Goal: Task Accomplishment & Management: Manage account settings

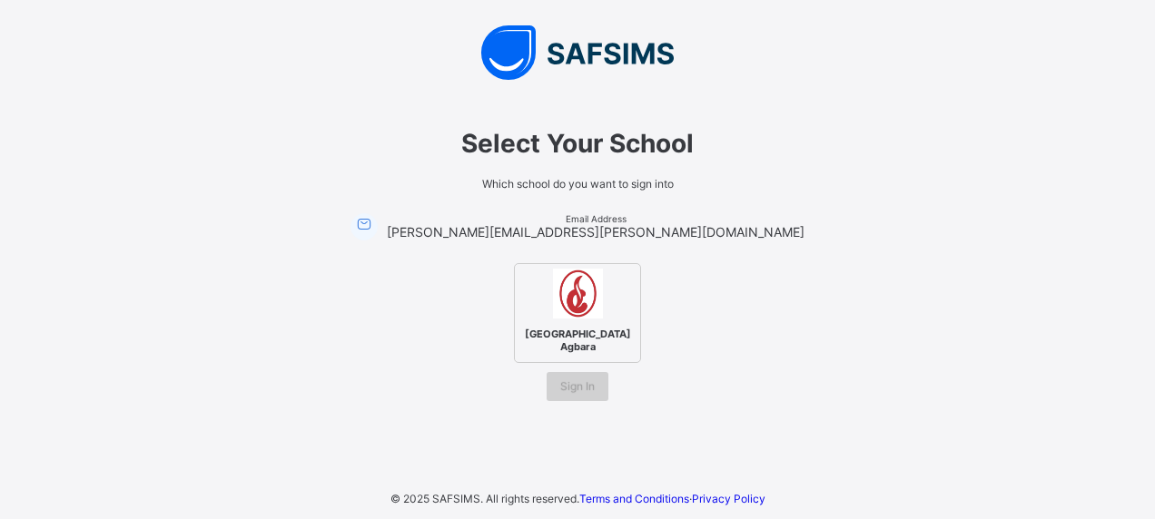
click at [578, 380] on span "Sign In" at bounding box center [577, 387] width 35 height 14
click at [580, 389] on span "Sign In" at bounding box center [577, 387] width 35 height 14
click at [572, 318] on img at bounding box center [578, 294] width 50 height 50
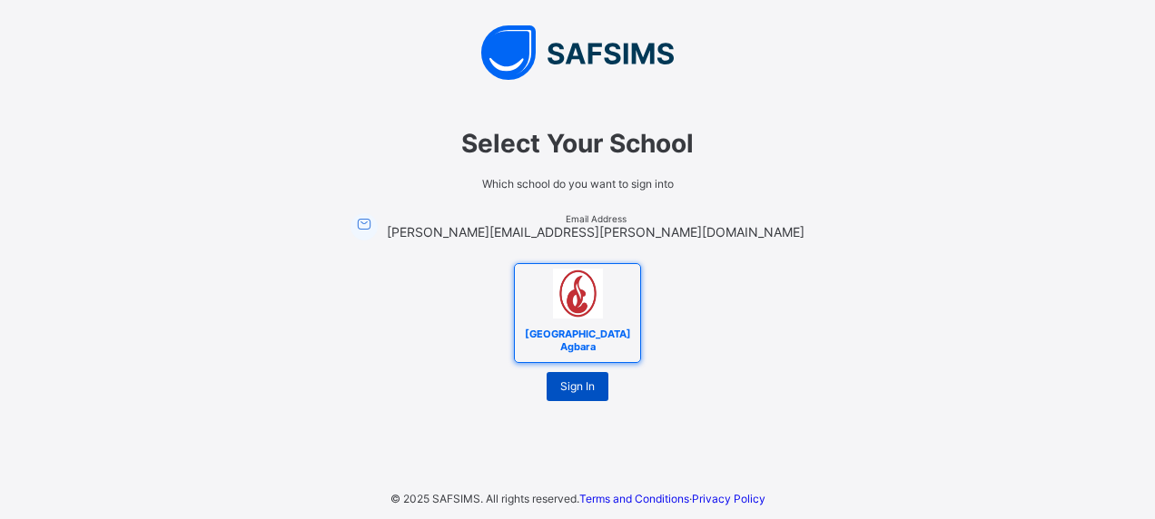
click at [575, 380] on span "Sign In" at bounding box center [577, 387] width 35 height 14
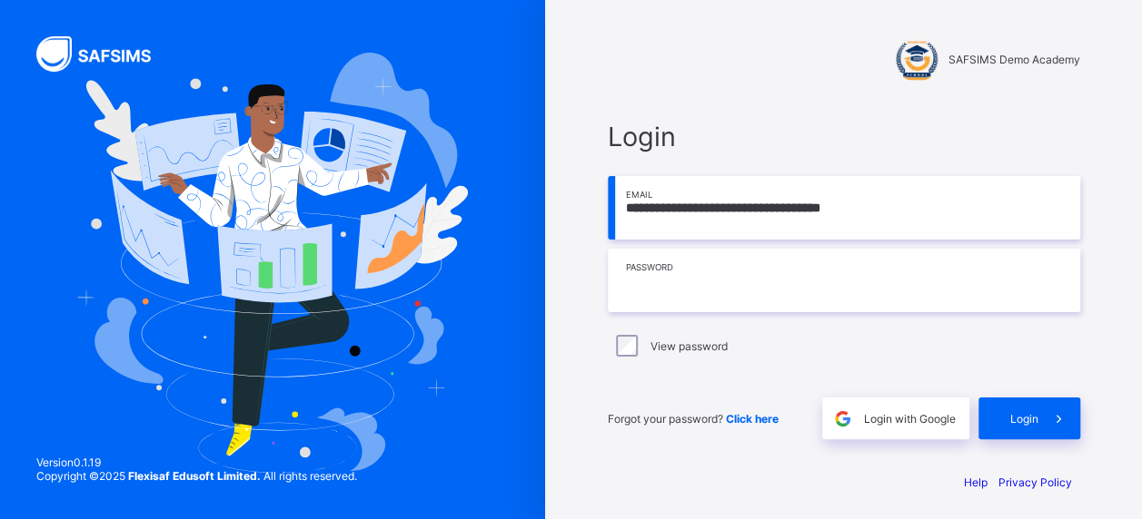
click at [728, 273] on input "text" at bounding box center [844, 281] width 472 height 64
type input "**********"
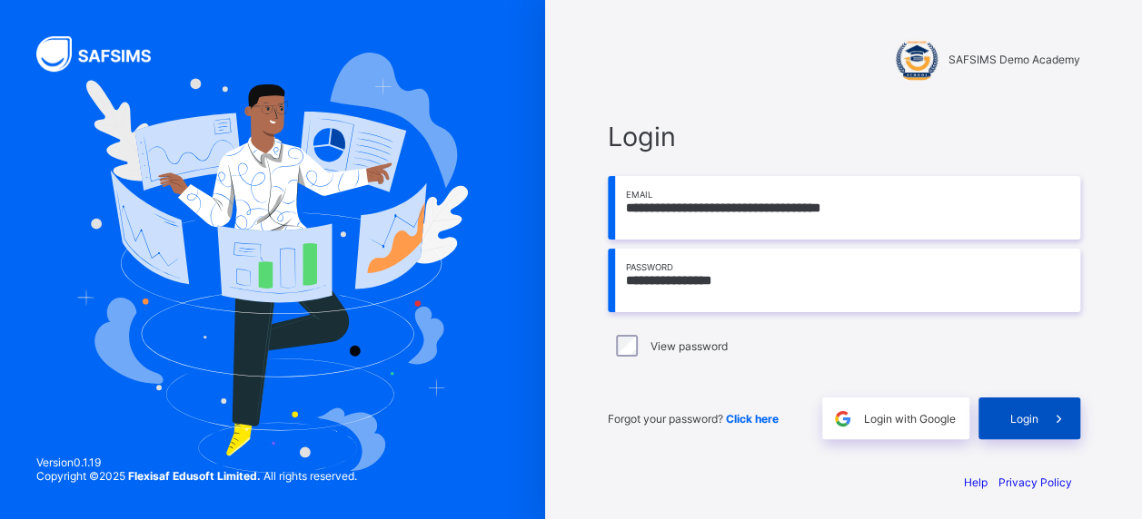
click at [1021, 414] on span "Login" at bounding box center [1024, 419] width 28 height 14
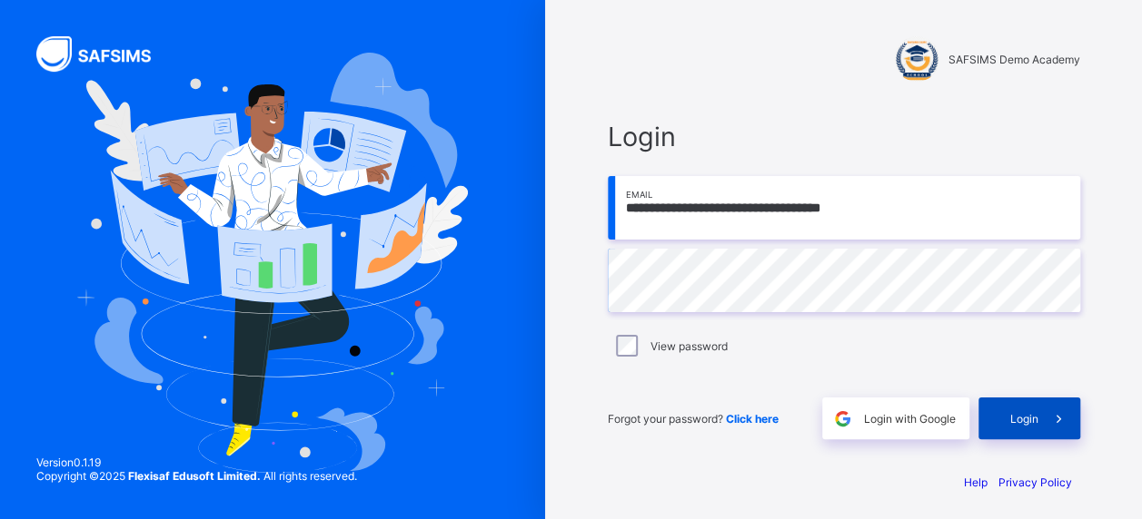
click at [1036, 412] on span "Login" at bounding box center [1024, 419] width 28 height 14
click at [1022, 415] on span "Login" at bounding box center [1024, 419] width 28 height 14
click at [1026, 417] on span "Login" at bounding box center [1024, 419] width 28 height 14
click at [761, 419] on span "Click here" at bounding box center [752, 419] width 53 height 14
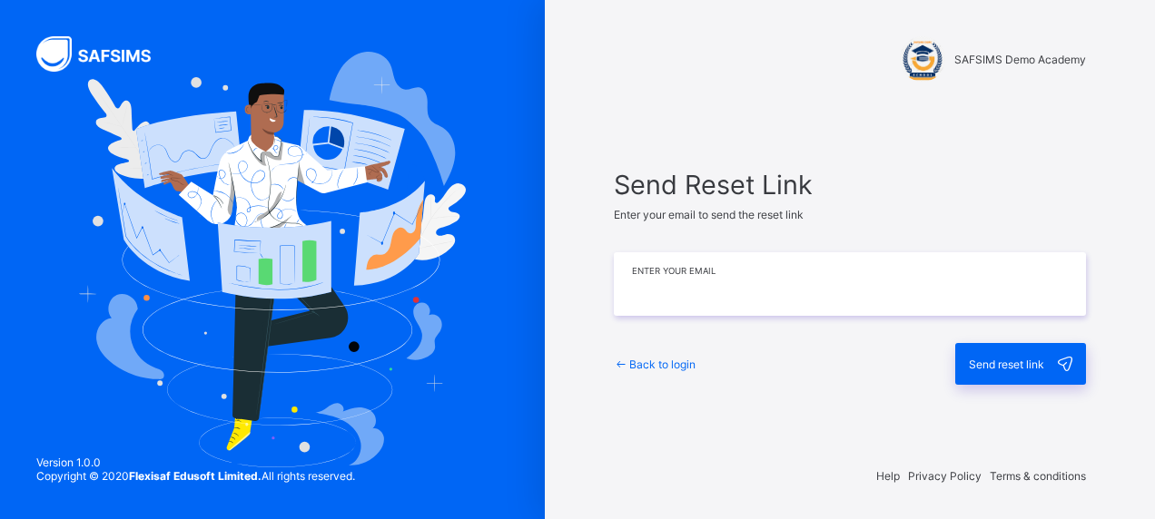
click at [703, 291] on input "email" at bounding box center [850, 284] width 472 height 64
type input "**********"
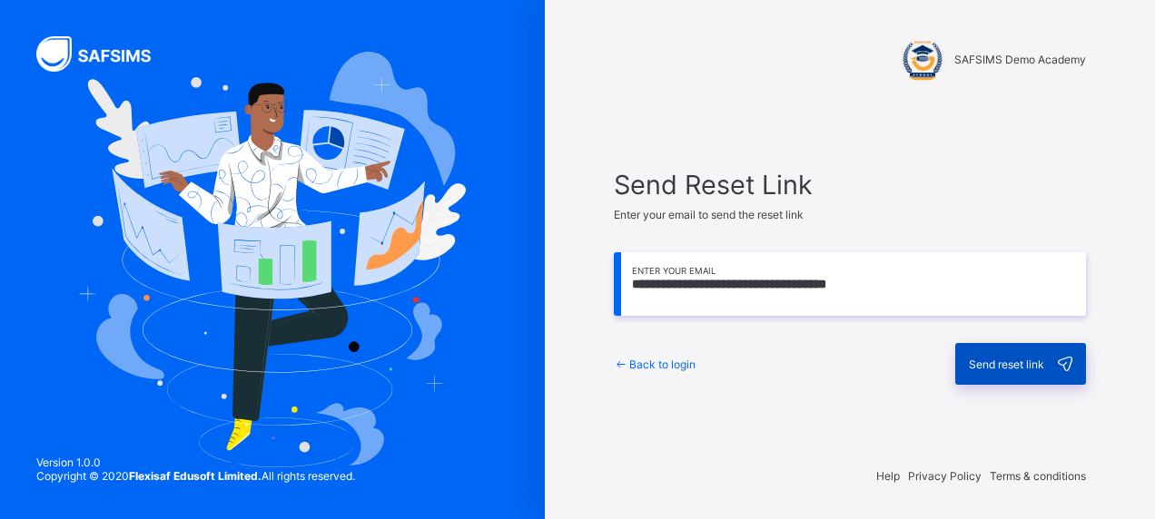
click at [1005, 371] on div "Send reset link" at bounding box center [1020, 364] width 131 height 42
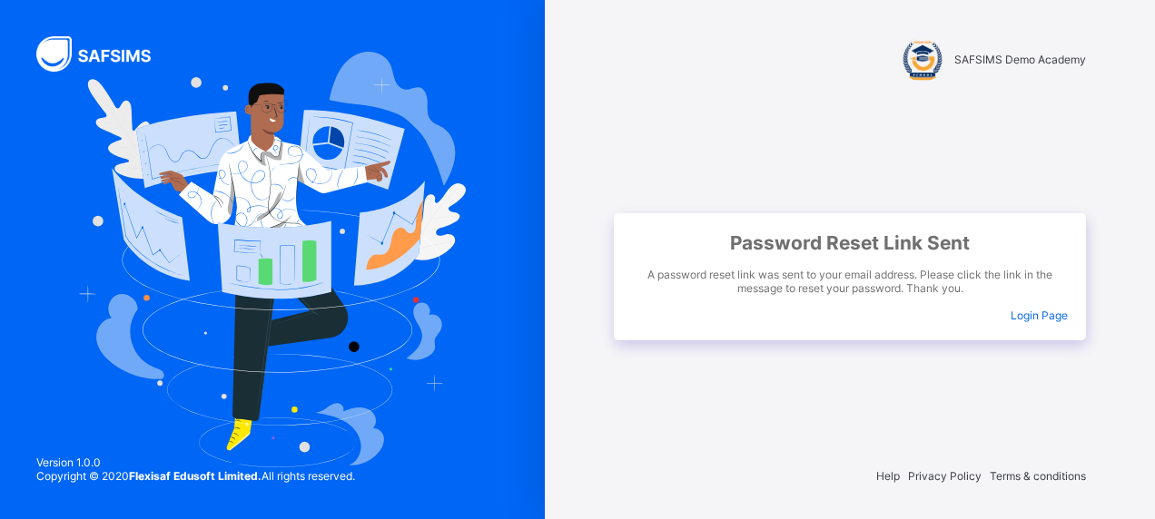
click at [1051, 316] on span "Login Page" at bounding box center [1039, 316] width 57 height 14
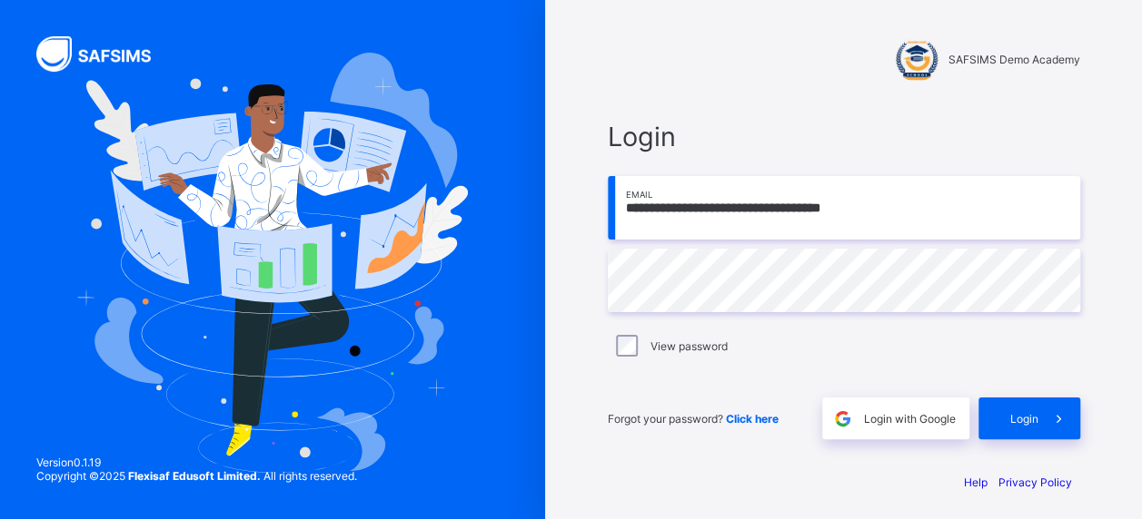
click at [829, 113] on div "**********" at bounding box center [843, 280] width 509 height 355
click at [1024, 416] on span "Login" at bounding box center [1024, 419] width 28 height 14
click at [1024, 419] on span "Login" at bounding box center [1024, 419] width 28 height 14
click at [1033, 414] on span "Login" at bounding box center [1024, 419] width 28 height 14
